Goal: Task Accomplishment & Management: Complete application form

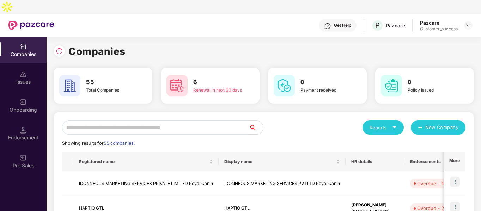
click at [113, 121] on input "text" at bounding box center [155, 128] width 187 height 14
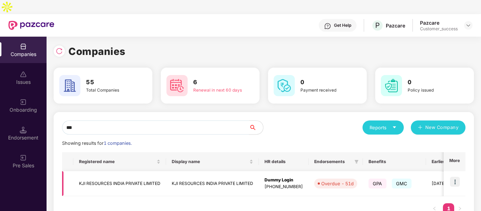
type input "***"
click at [454, 177] on img at bounding box center [455, 182] width 10 height 10
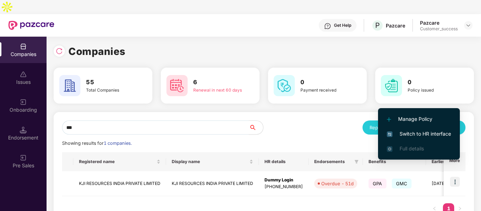
click at [410, 135] on span "Switch to HR interface" at bounding box center [419, 134] width 64 height 8
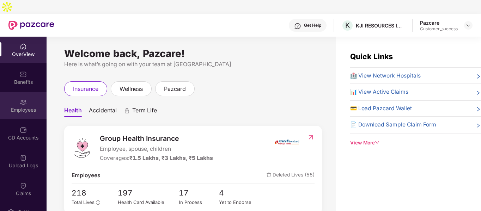
drag, startPoint x: 35, startPoint y: 92, endPoint x: 31, endPoint y: 91, distance: 3.7
click at [31, 92] on div "Employees" at bounding box center [23, 105] width 47 height 26
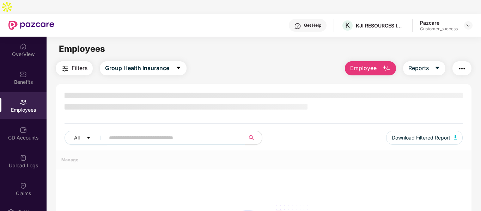
click at [31, 92] on div "Employees" at bounding box center [23, 105] width 47 height 26
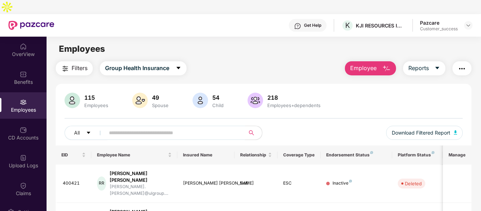
click at [133, 128] on input "text" at bounding box center [172, 133] width 127 height 11
drag, startPoint x: 133, startPoint y: 118, endPoint x: 361, endPoint y: 6, distance: 254.0
click at [361, 14] on div "Get Help K KJI RESOURCES INDIA PRIVATE LIMITED Pazcare Customer_success OverVie…" at bounding box center [240, 119] width 481 height 211
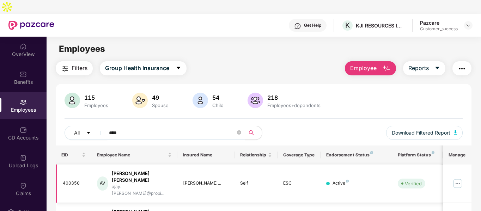
type input "****"
click at [456, 178] on img at bounding box center [458, 183] width 11 height 11
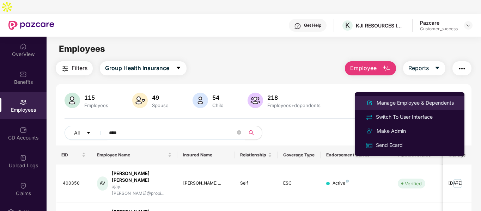
click at [395, 100] on div "Manage Employee & Dependents" at bounding box center [416, 103] width 80 height 8
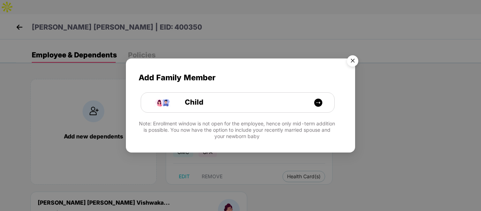
click at [355, 59] on img "Close" at bounding box center [353, 62] width 20 height 20
click at [355, 59] on div "Add Family Member Child Note: Enrollment window is not open for the employee, h…" at bounding box center [240, 105] width 481 height 211
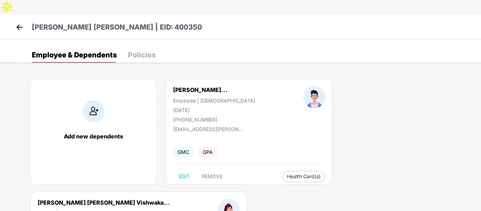
click at [18, 22] on img at bounding box center [19, 27] width 11 height 11
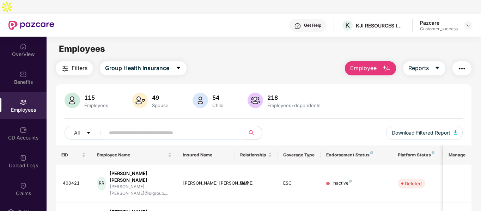
click at [202, 128] on input "text" at bounding box center [172, 133] width 127 height 11
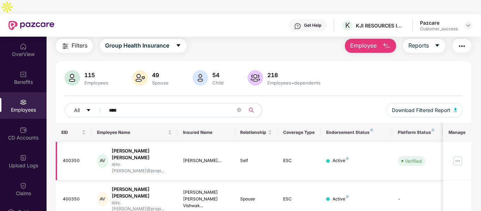
type input "****"
click at [456, 156] on img at bounding box center [458, 161] width 11 height 11
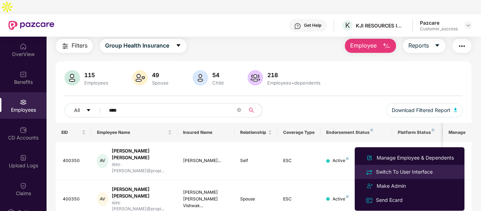
click at [387, 173] on div "Switch To User Interface" at bounding box center [405, 172] width 60 height 8
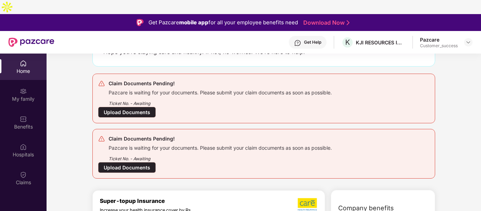
scroll to position [63, 0]
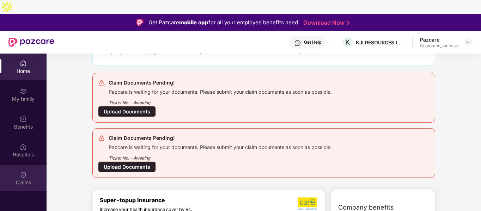
click at [19, 165] on div "Claims" at bounding box center [23, 178] width 47 height 26
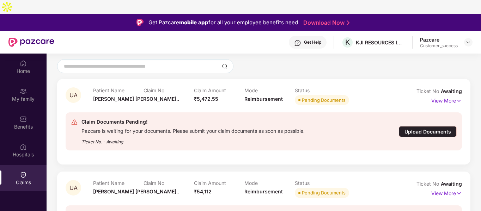
scroll to position [40, 0]
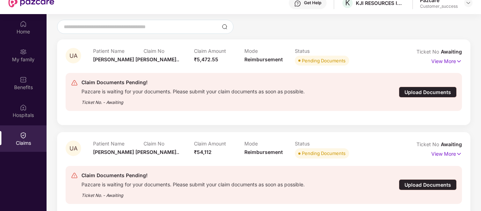
click at [422, 180] on div "Upload Documents" at bounding box center [428, 185] width 58 height 11
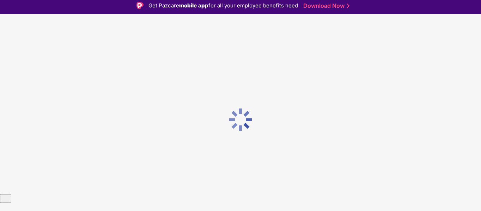
scroll to position [0, 0]
click at [422, 170] on div at bounding box center [240, 119] width 481 height 211
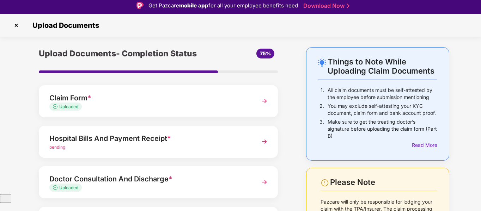
click at [119, 92] on div "Claim Form *" at bounding box center [149, 97] width 200 height 11
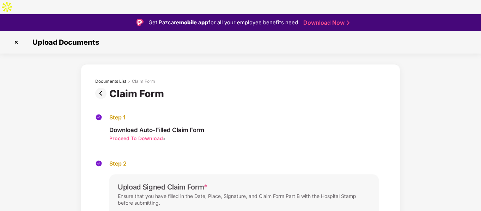
scroll to position [81, 0]
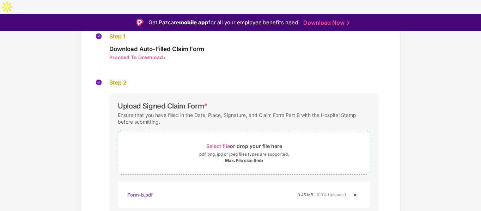
click at [190, 158] on div "Max. File size 5mb" at bounding box center [244, 161] width 252 height 6
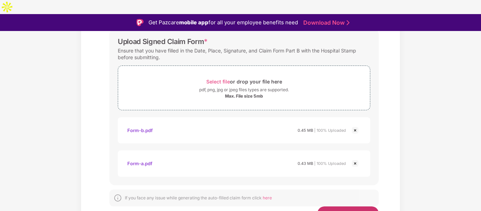
click at [331, 210] on span "Save & Continue" at bounding box center [349, 214] width 48 height 8
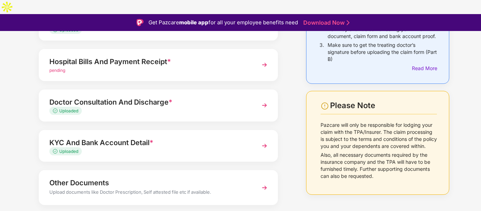
scroll to position [94, 0]
click at [168, 148] on div "Uploaded" at bounding box center [149, 151] width 200 height 7
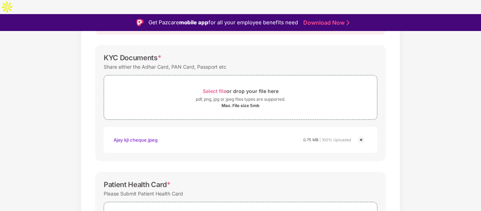
click at [360, 136] on img at bounding box center [361, 140] width 8 height 8
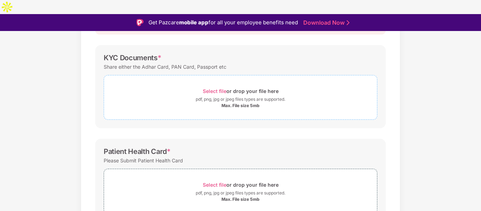
click at [304, 95] on span "Select file or drop your file here pdf, png, jpg or jpeg files types are suppor…" at bounding box center [240, 98] width 273 height 34
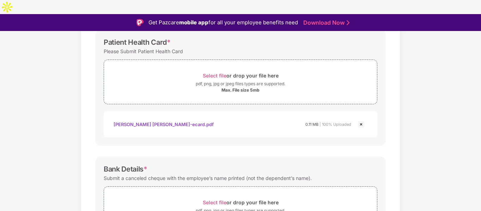
scroll to position [311, 0]
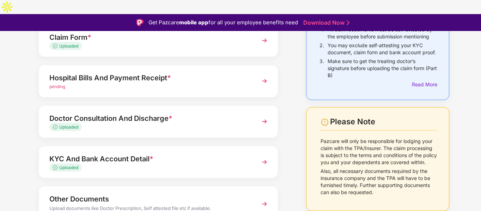
scroll to position [78, 0]
click at [188, 83] on div "pending" at bounding box center [149, 86] width 200 height 7
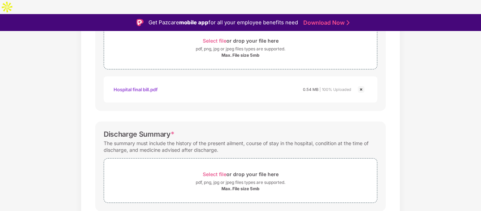
scroll to position [145, 0]
click at [157, 164] on span "Select file or drop your file here pdf, png, jpg or jpeg files types are suppor…" at bounding box center [240, 181] width 273 height 34
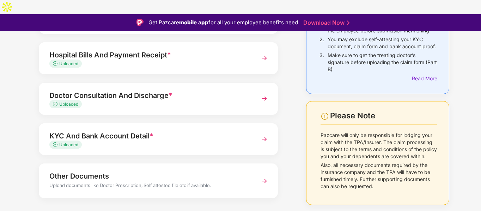
scroll to position [17, 0]
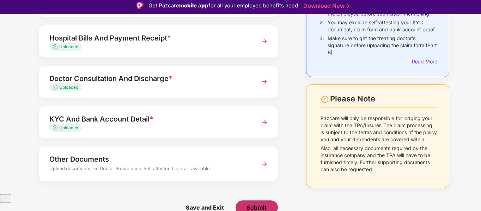
click at [263, 204] on span "Submit" at bounding box center [257, 208] width 20 height 8
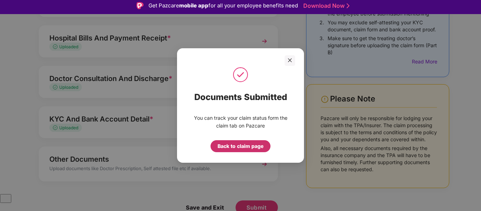
click at [246, 147] on div "Back to claim page" at bounding box center [241, 147] width 46 height 8
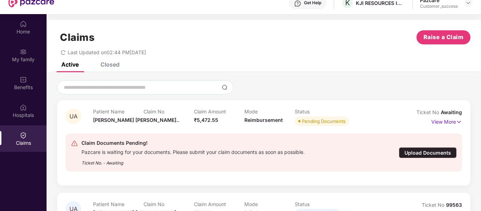
scroll to position [12, 0]
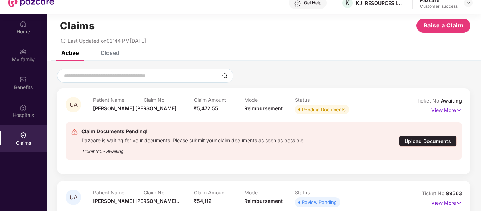
click at [424, 136] on div "Upload Documents" at bounding box center [428, 141] width 58 height 11
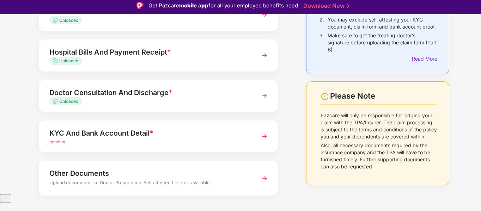
scroll to position [87, 0]
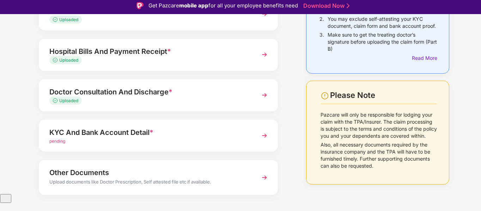
click at [164, 127] on div "KYC And Bank Account Detail *" at bounding box center [149, 132] width 200 height 11
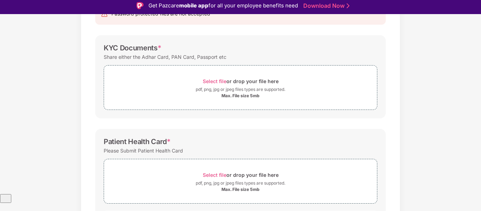
scroll to position [0, 0]
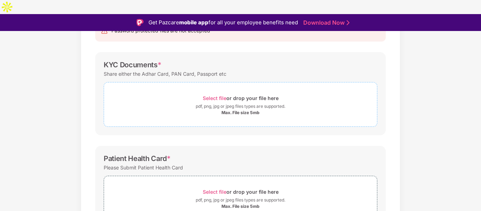
click at [161, 103] on div "pdf, png, jpg or jpeg files types are supported." at bounding box center [240, 106] width 273 height 7
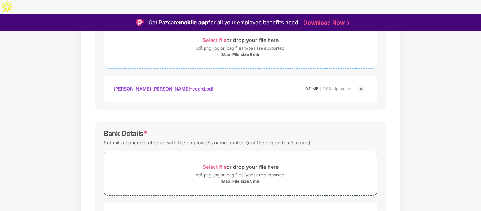
scroll to position [311, 0]
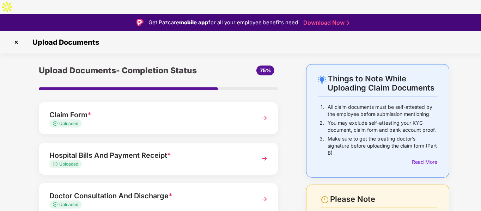
scroll to position [101, 0]
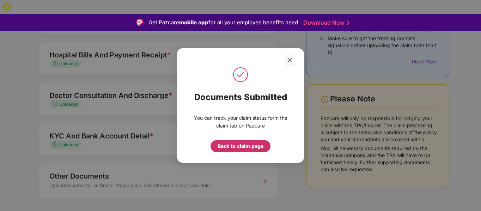
click at [239, 147] on div "Back to claim page" at bounding box center [241, 147] width 46 height 8
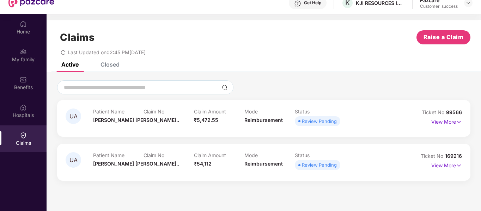
scroll to position [0, 0]
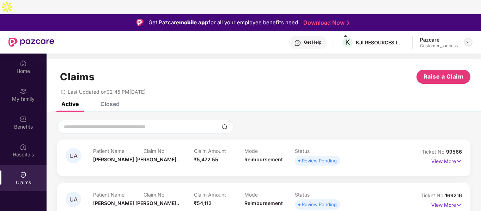
click at [470, 40] on img at bounding box center [469, 43] width 6 height 6
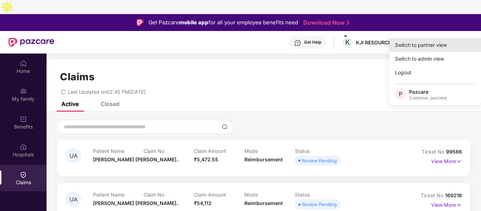
click at [424, 43] on div "Switch to partner view" at bounding box center [436, 45] width 92 height 14
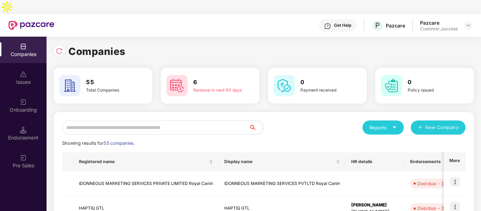
click at [104, 121] on input "text" at bounding box center [155, 128] width 187 height 14
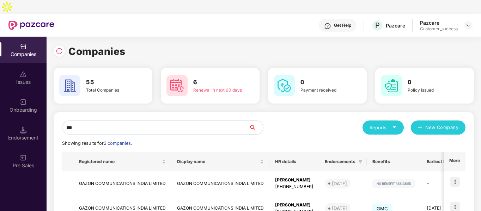
scroll to position [35, 0]
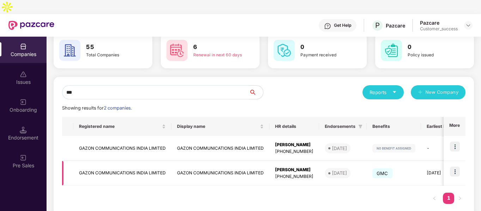
type input "***"
click at [453, 167] on img at bounding box center [455, 172] width 10 height 10
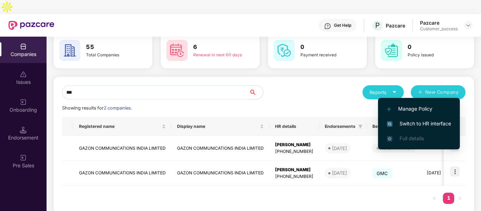
click at [401, 127] on span "Switch to HR interface" at bounding box center [419, 124] width 64 height 8
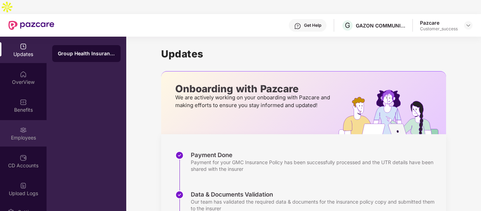
click at [13, 134] on div "Employees" at bounding box center [23, 137] width 47 height 7
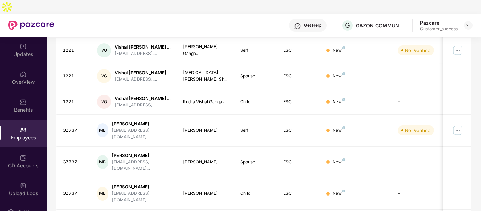
scroll to position [0, 0]
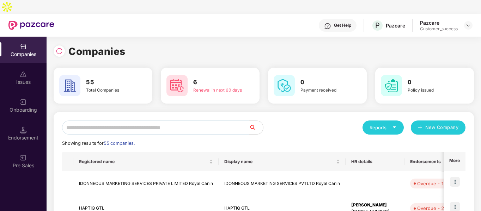
click at [96, 121] on input "text" at bounding box center [155, 128] width 187 height 14
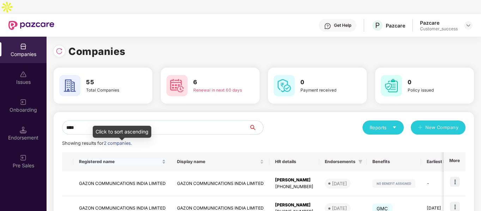
scroll to position [35, 0]
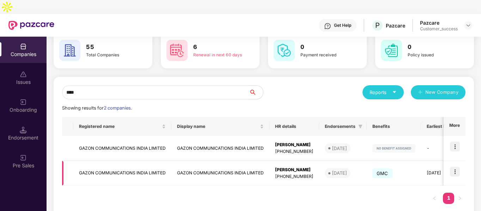
type input "****"
click at [94, 161] on td "GAZON COMMUNICATIONS INDIA LIMITED" at bounding box center [122, 173] width 98 height 25
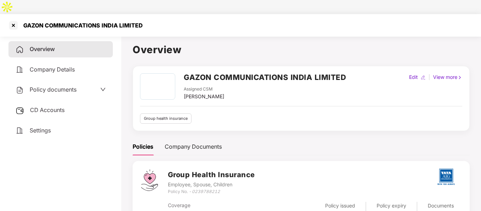
click at [42, 86] on span "Policy documents" at bounding box center [53, 89] width 47 height 7
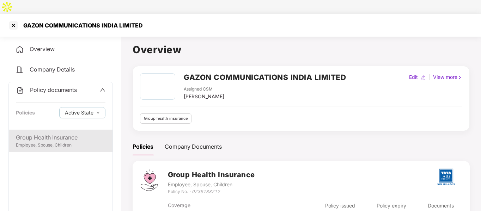
click at [43, 130] on div "Group Health Insurance Employee, Spouse, Children" at bounding box center [61, 141] width 104 height 23
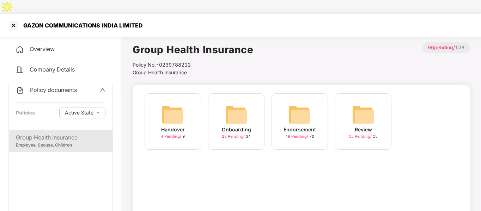
click at [294, 103] on img at bounding box center [300, 114] width 23 height 23
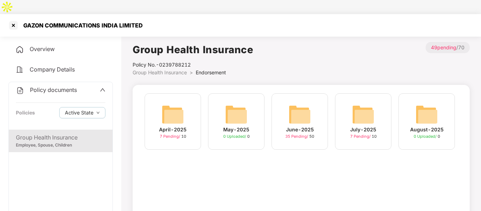
click at [356, 103] on img at bounding box center [363, 114] width 23 height 23
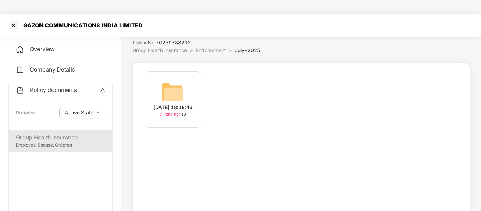
scroll to position [23, 0]
click at [178, 85] on img at bounding box center [173, 92] width 23 height 23
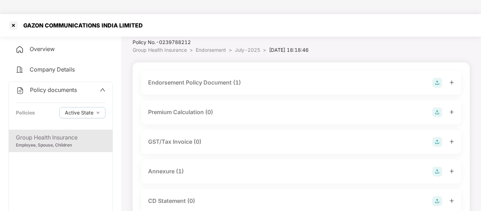
scroll to position [128, 0]
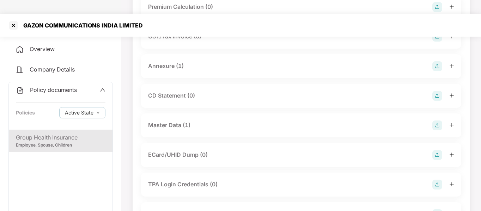
click at [172, 121] on div "Master Data (1)" at bounding box center [169, 125] width 42 height 9
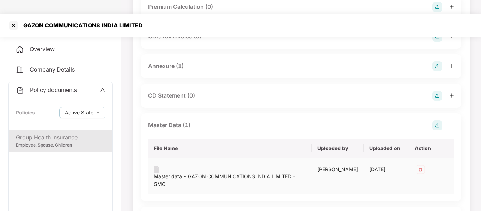
click at [170, 173] on div "Master data - GAZON COMMUNICATIONS INDIA LIMITED - GMC" at bounding box center [230, 181] width 152 height 16
click at [10, 20] on div at bounding box center [13, 25] width 11 height 11
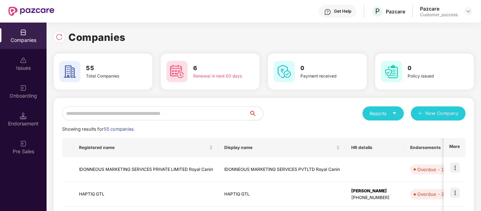
scroll to position [0, 0]
